Goal: Task Accomplishment & Management: Manage account settings

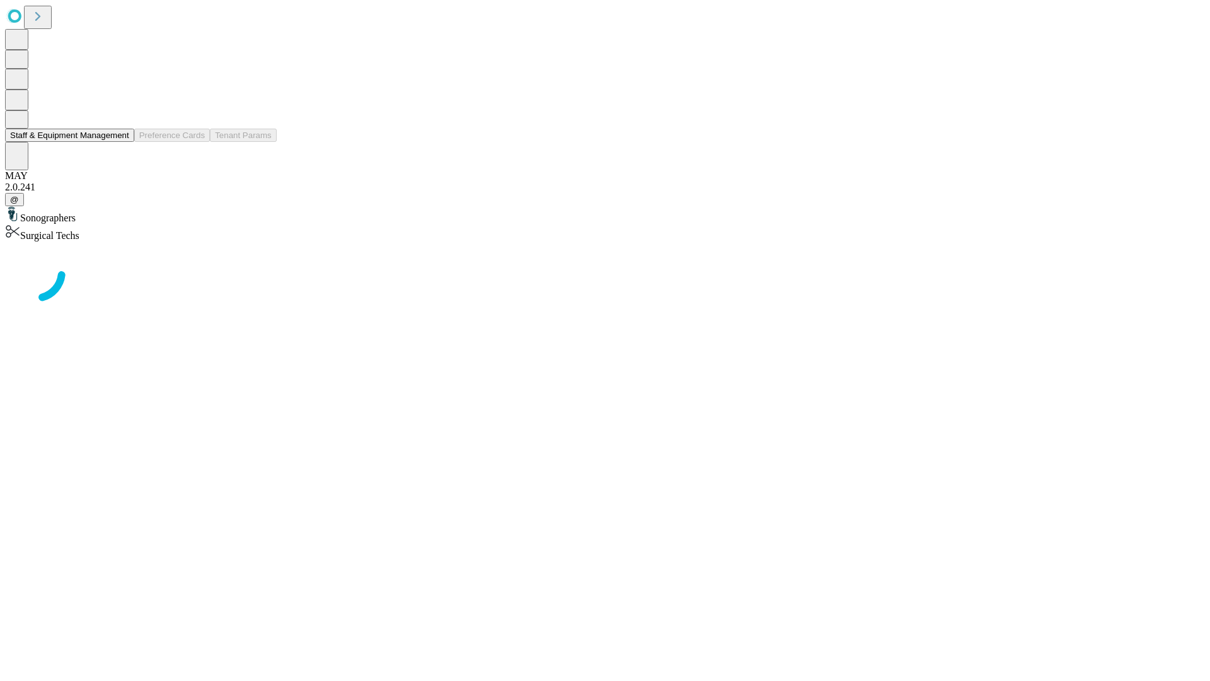
click at [120, 142] on button "Staff & Equipment Management" at bounding box center [69, 135] width 129 height 13
